Goal: Task Accomplishment & Management: Manage account settings

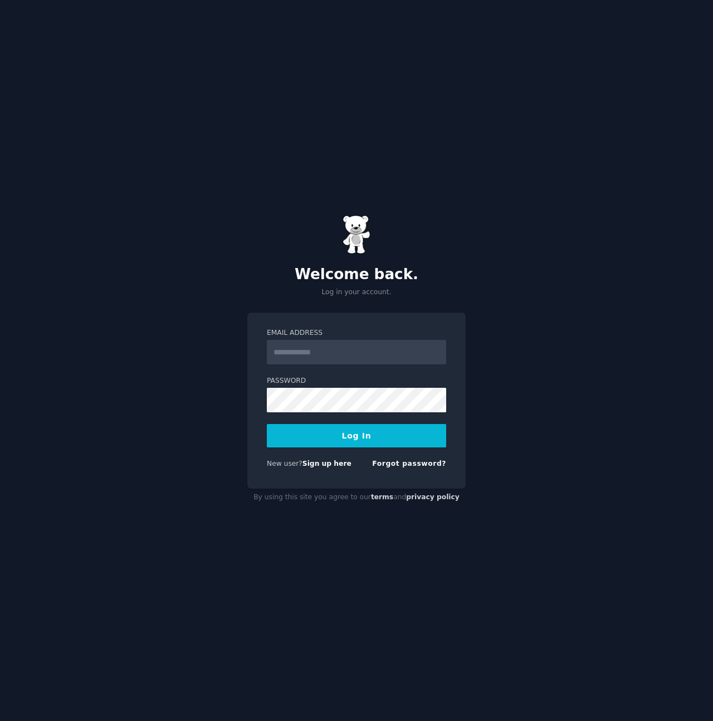
type input "**********"
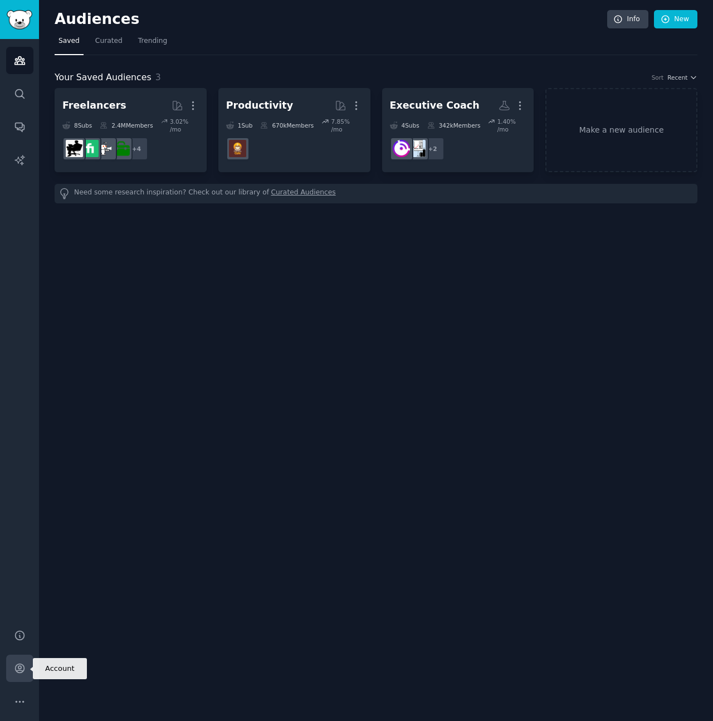
click at [21, 671] on icon "Sidebar" at bounding box center [20, 669] width 12 height 12
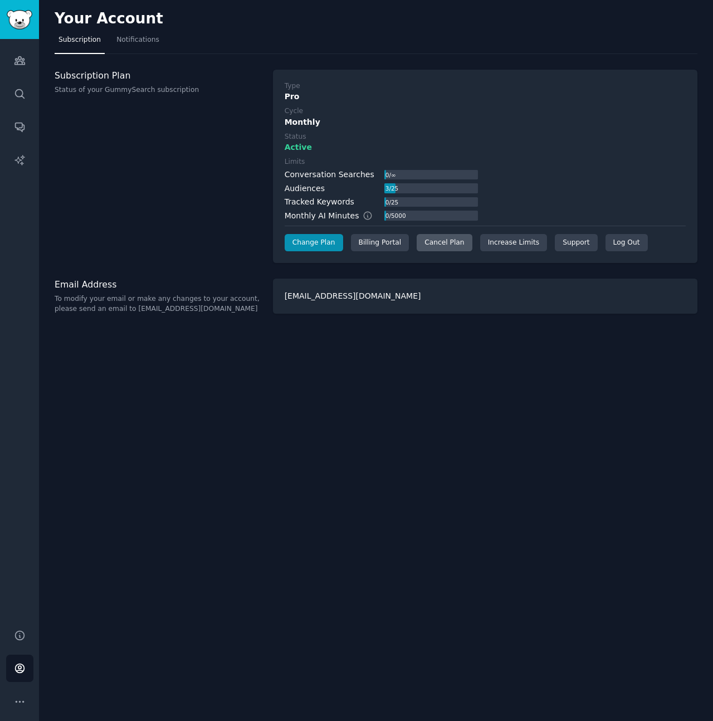
click at [437, 243] on div "Cancel Plan" at bounding box center [444, 243] width 55 height 18
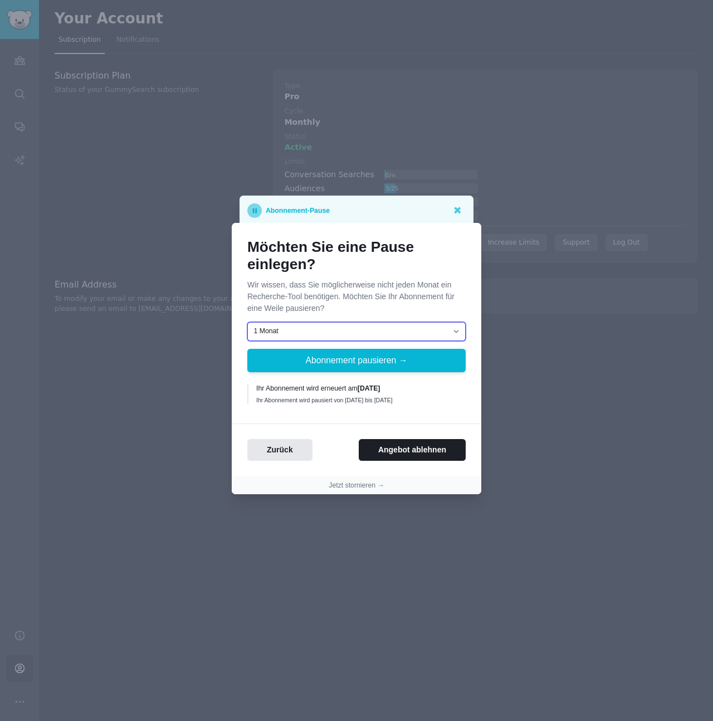
click at [368, 332] on select "1 Monat 2 Monate 3 Monate Wählen Sie ein individuelles Datum für die Wiederaufn…" at bounding box center [356, 331] width 218 height 19
select select "[object Object]"
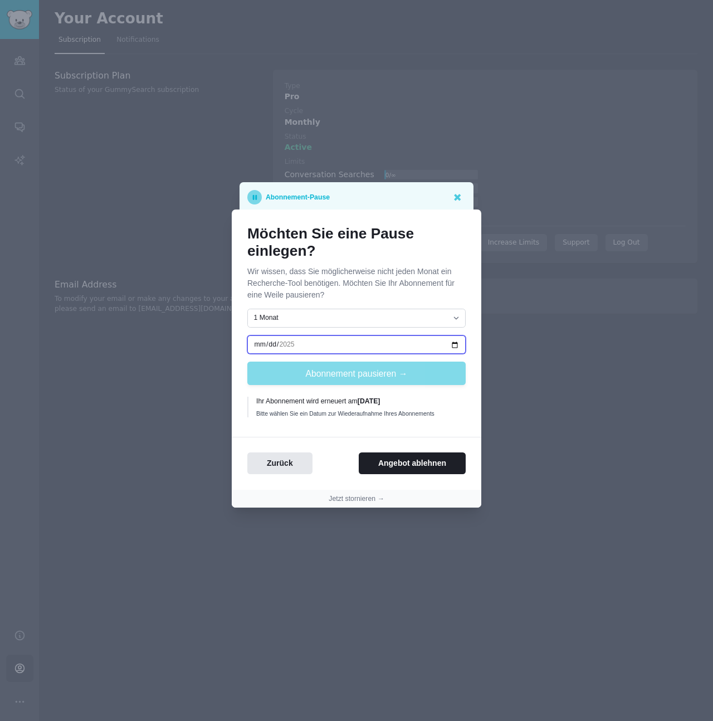
click at [264, 344] on input "date" at bounding box center [356, 344] width 218 height 19
click at [295, 345] on input "date" at bounding box center [356, 344] width 218 height 19
click at [255, 344] on input "date" at bounding box center [356, 344] width 218 height 19
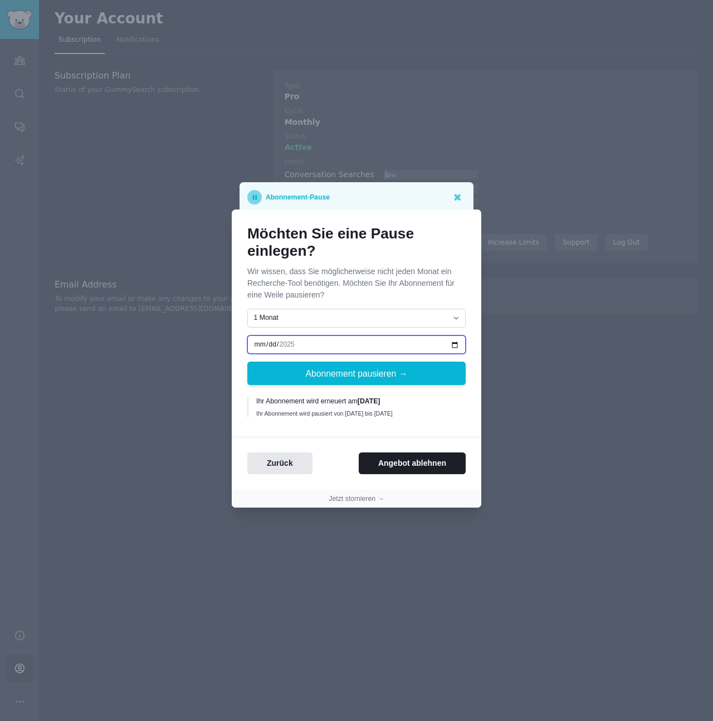
type input "2025-12-02"
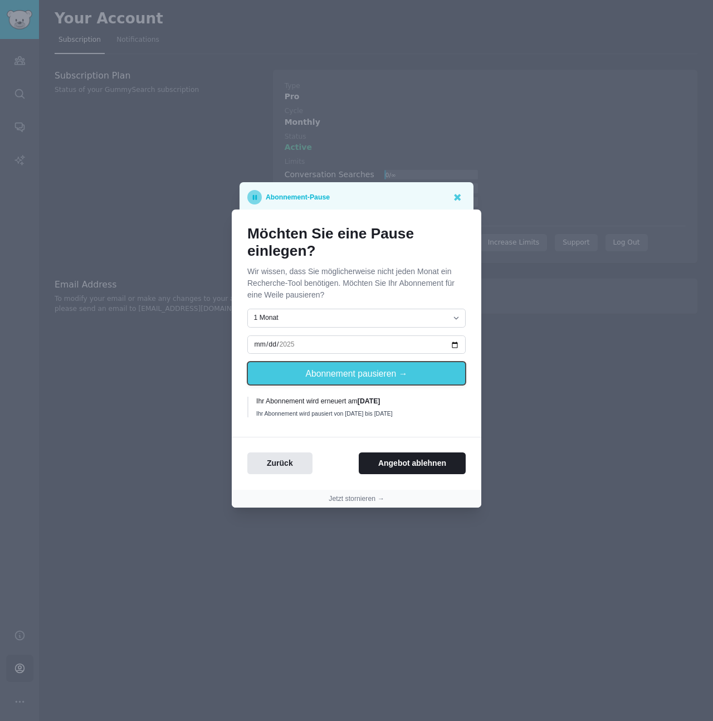
click at [358, 374] on button "Abonnement pausieren →" at bounding box center [356, 373] width 218 height 23
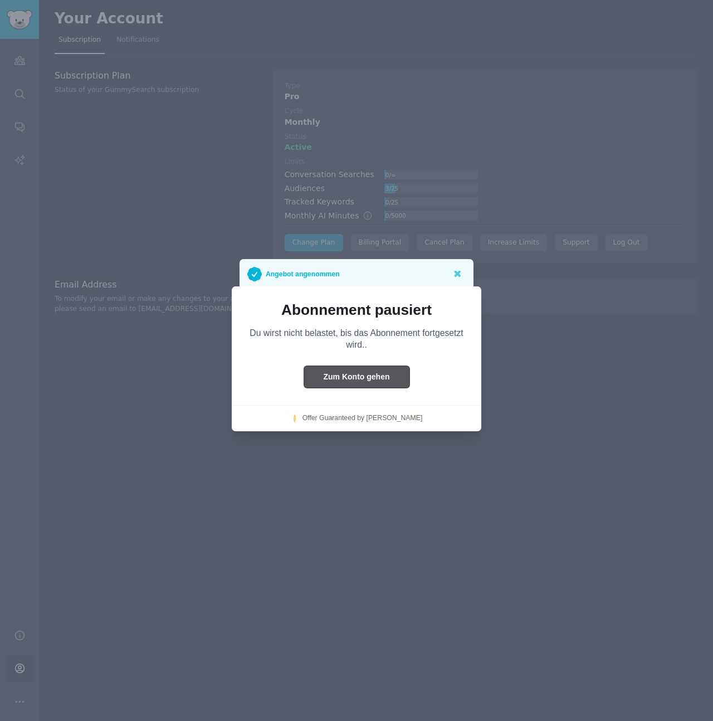
click at [369, 382] on button "Zum Konto gehen" at bounding box center [356, 377] width 105 height 22
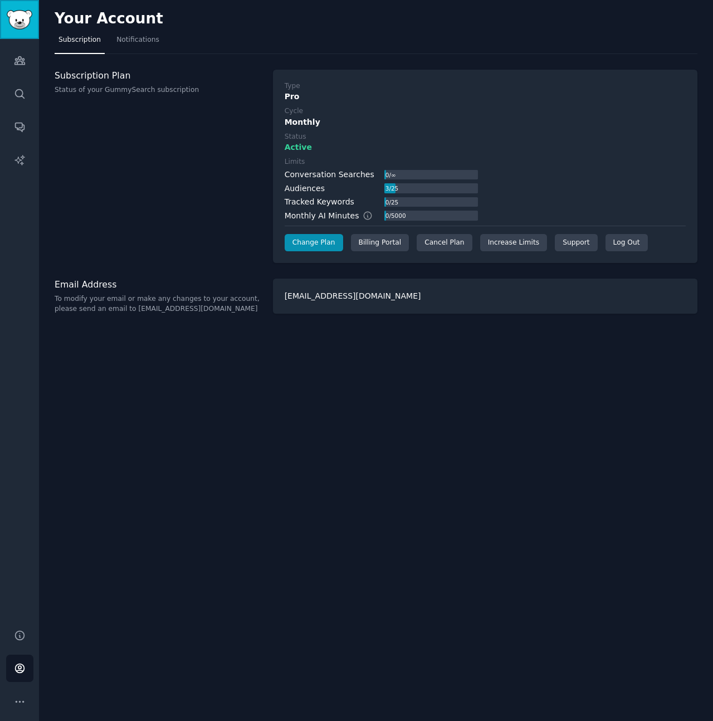
click at [24, 27] on img "Sidebar" at bounding box center [20, 20] width 26 height 20
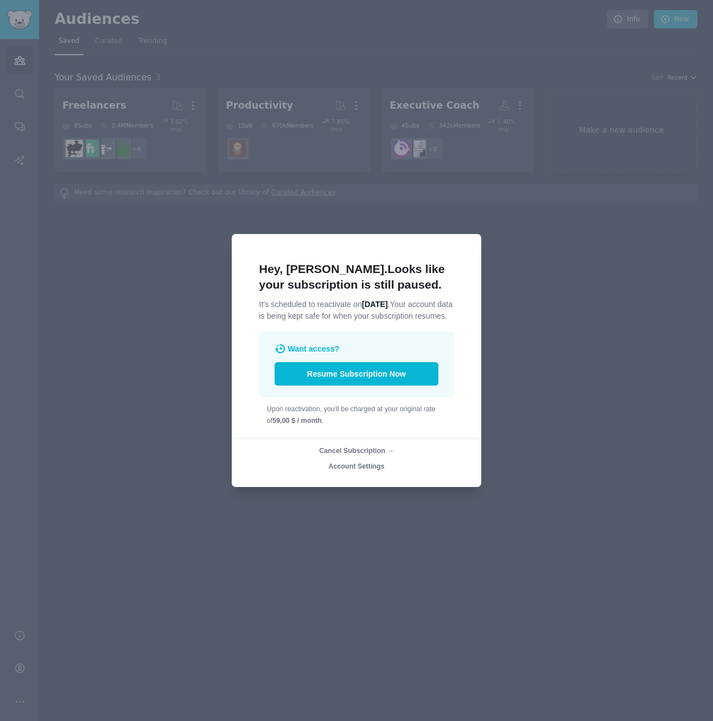
click at [543, 440] on div at bounding box center [356, 360] width 713 height 721
click at [371, 470] on span "Account Settings" at bounding box center [357, 467] width 56 height 8
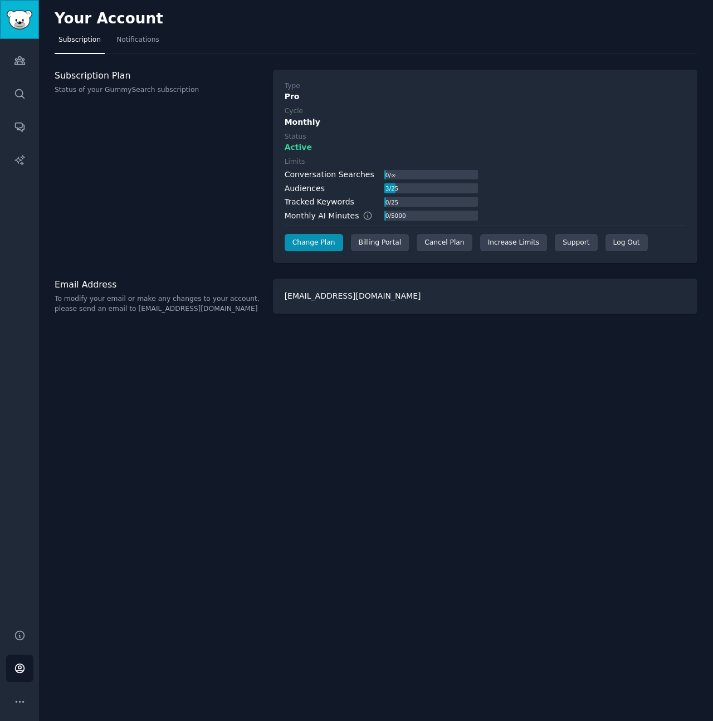
click at [19, 32] on link "Sidebar" at bounding box center [19, 19] width 39 height 39
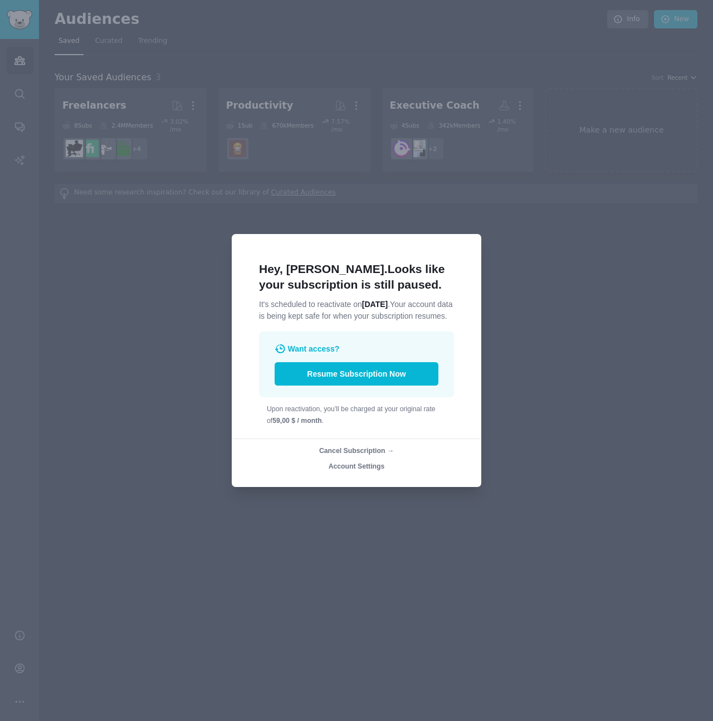
click at [356, 469] on span "Account Settings" at bounding box center [357, 467] width 56 height 8
